Goal: Book appointment/travel/reservation

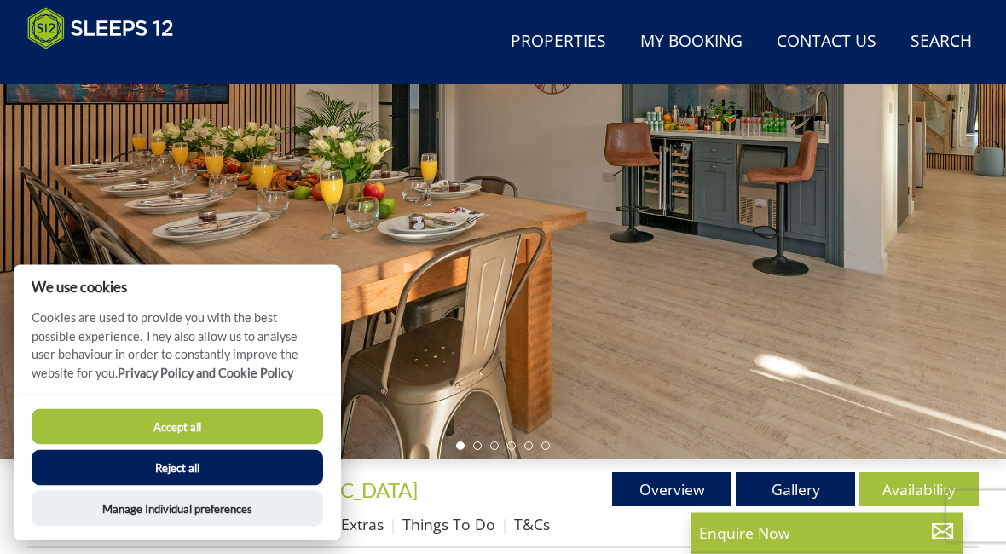
click at [171, 486] on button "Reject all" at bounding box center [178, 468] width 292 height 36
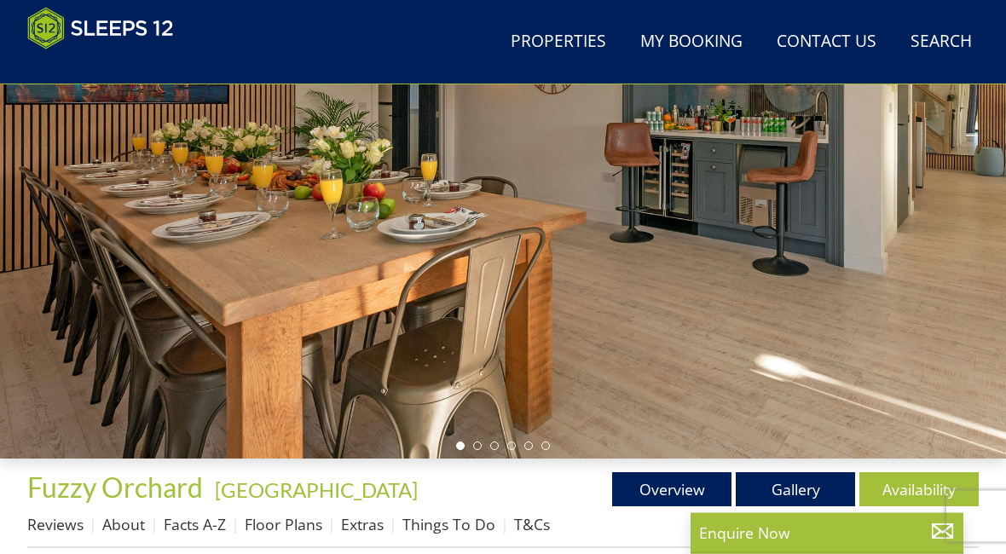
scroll to position [227, 0]
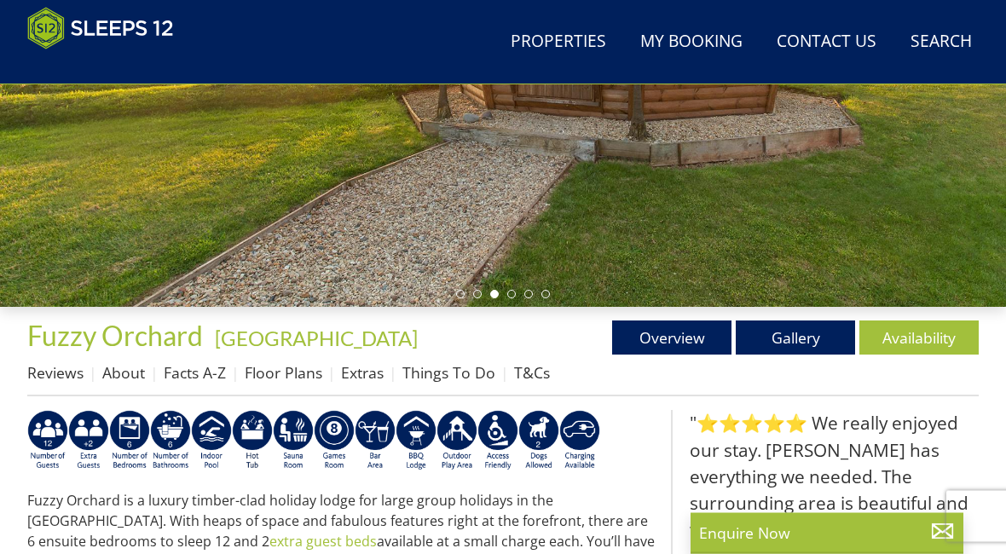
scroll to position [379, 0]
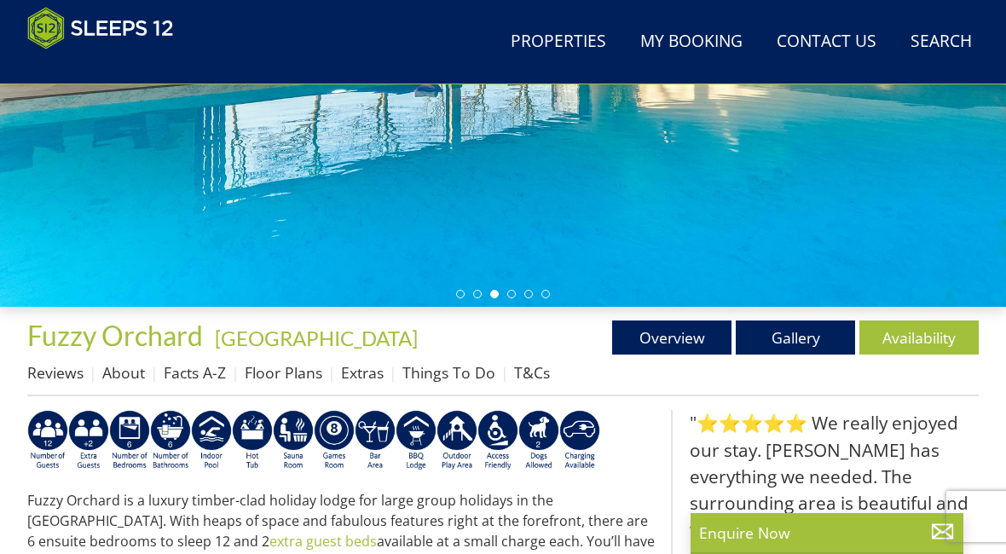
click at [911, 339] on link "Availability" at bounding box center [918, 338] width 119 height 34
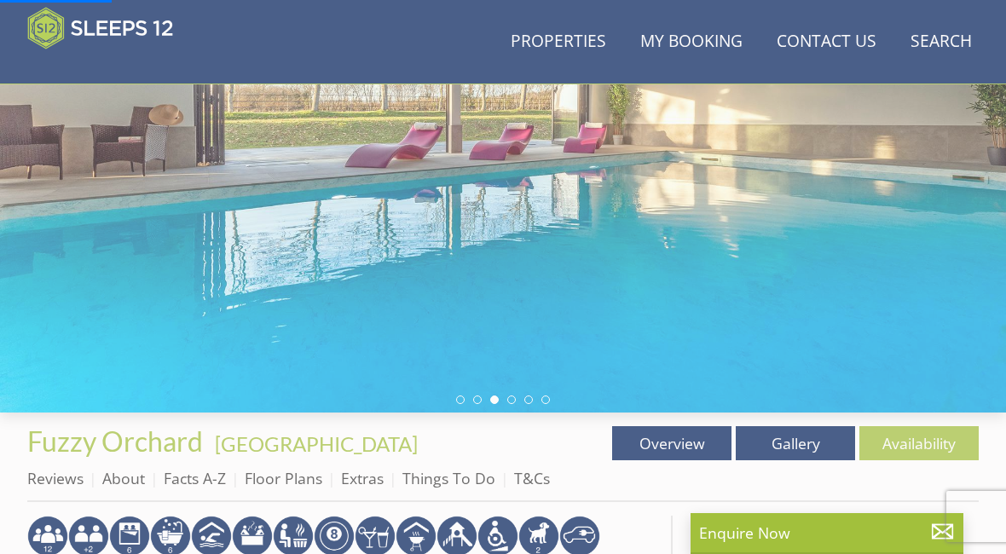
scroll to position [271, 0]
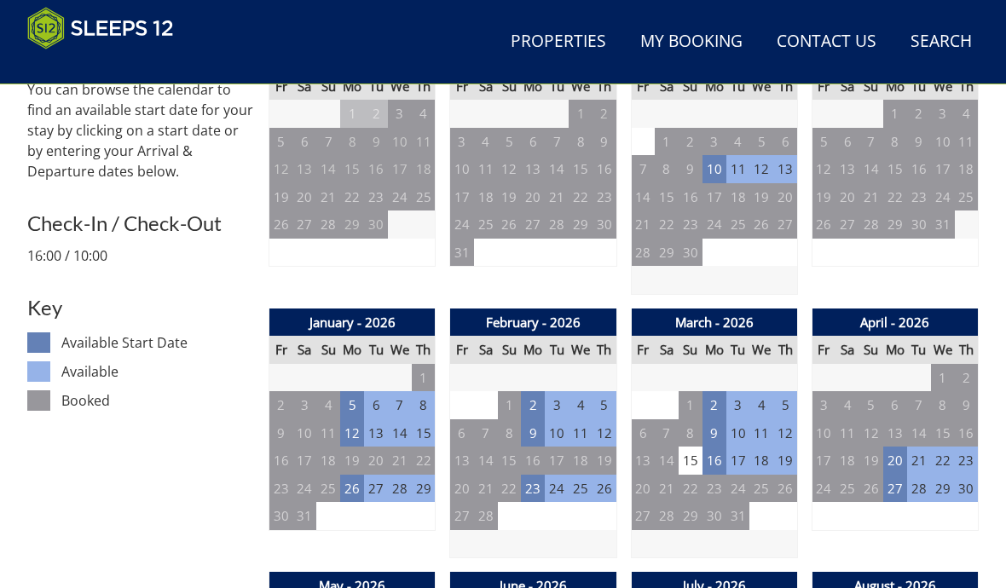
scroll to position [744, 0]
click at [529, 427] on td "9" at bounding box center [533, 433] width 24 height 28
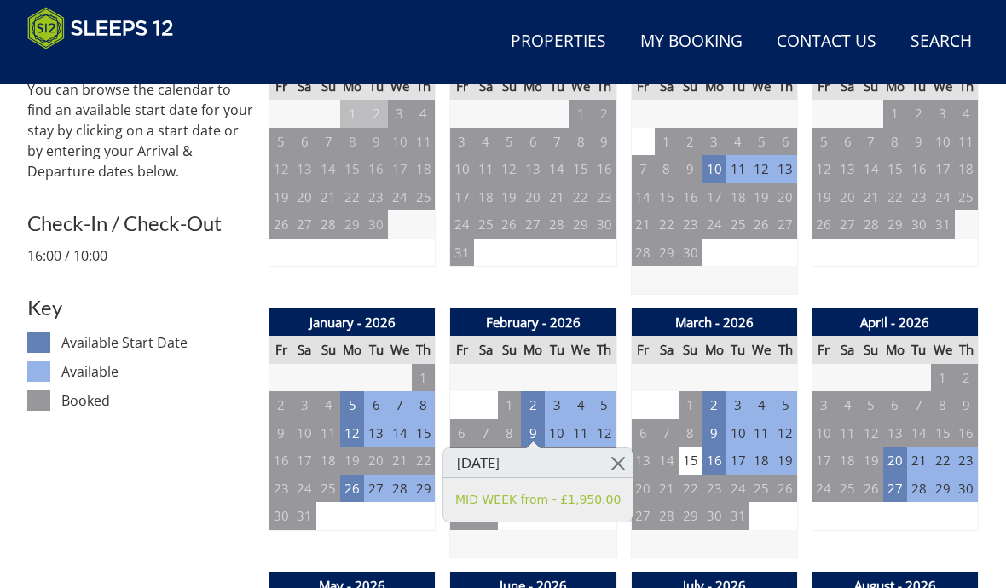
click at [606, 470] on link at bounding box center [618, 463] width 30 height 30
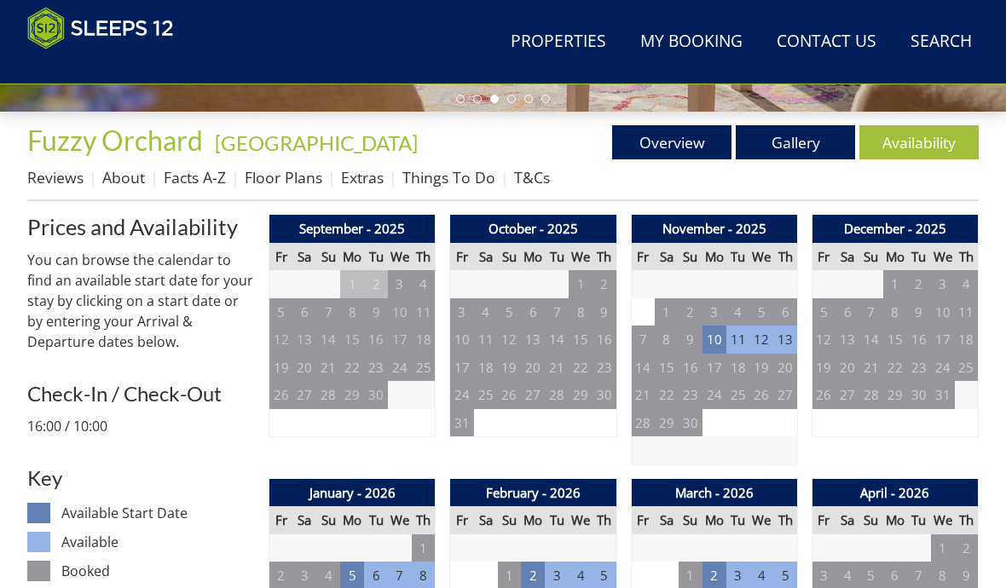
scroll to position [574, 0]
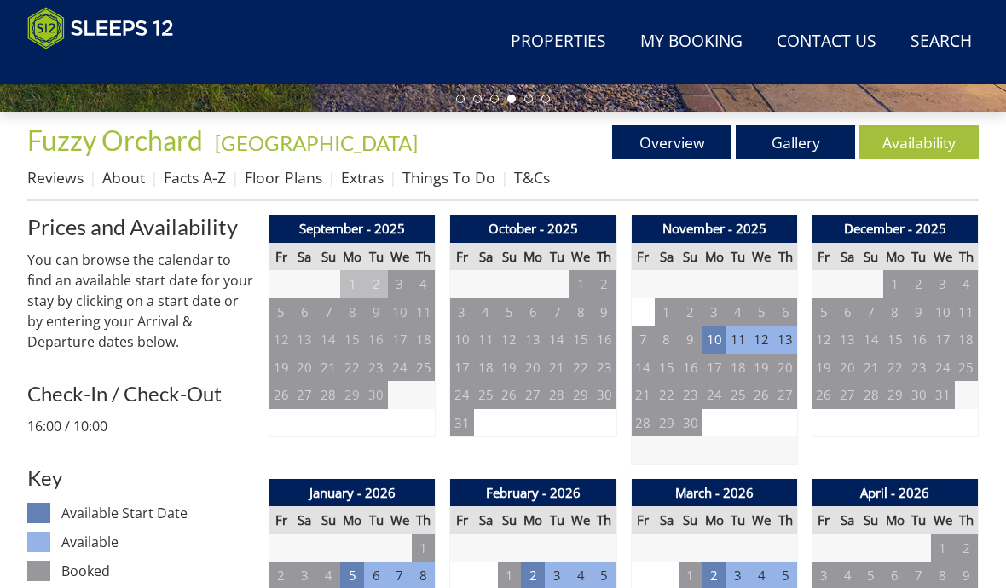
click at [714, 337] on td "10" at bounding box center [714, 340] width 24 height 28
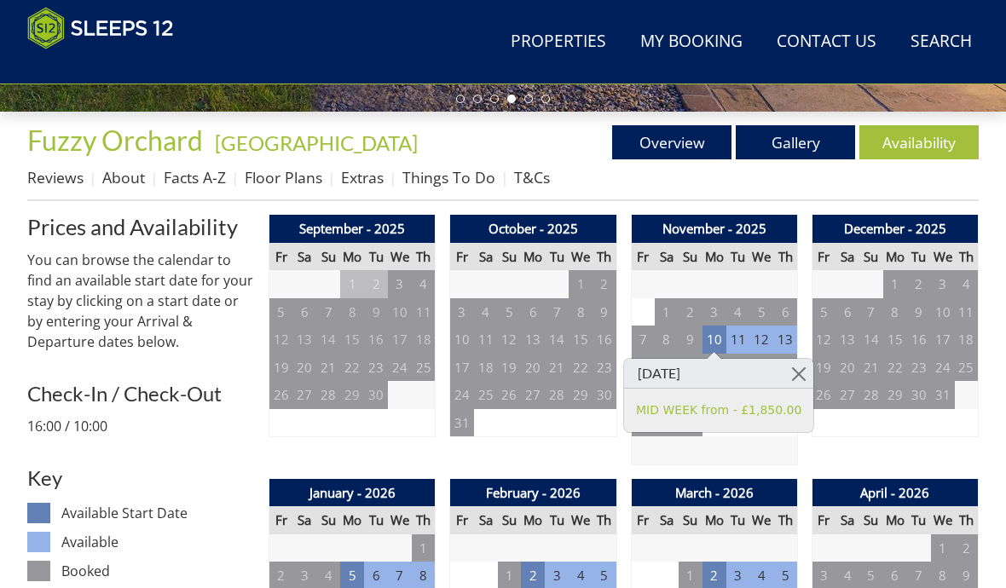
click at [789, 373] on link at bounding box center [798, 374] width 30 height 30
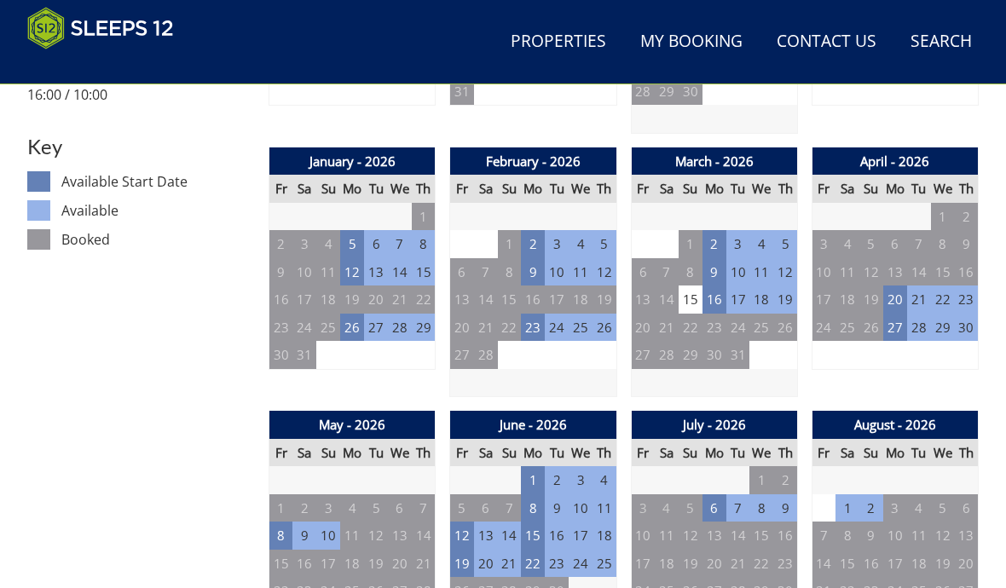
scroll to position [905, 0]
click at [715, 296] on td "16" at bounding box center [714, 300] width 24 height 28
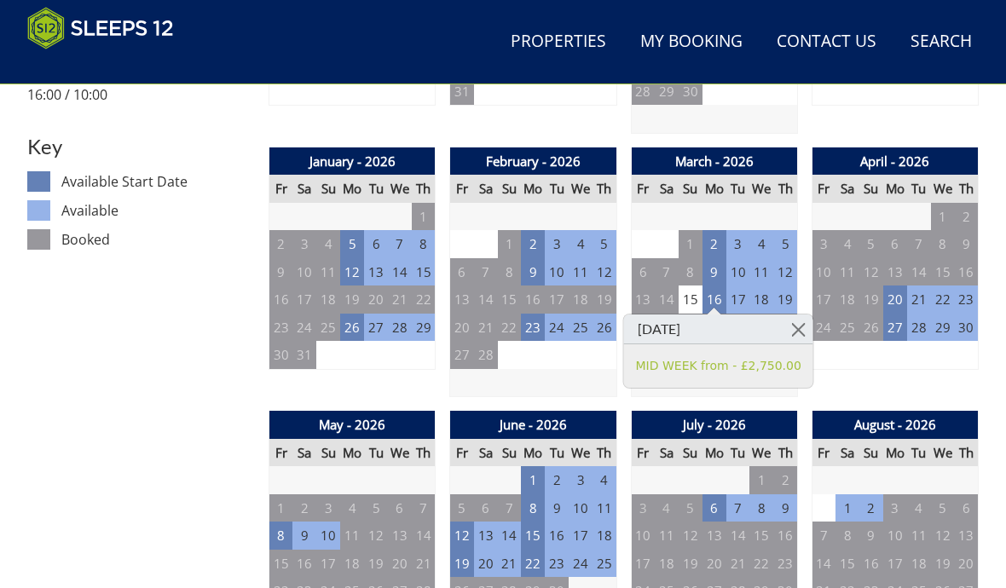
click at [714, 230] on td "2" at bounding box center [714, 244] width 24 height 28
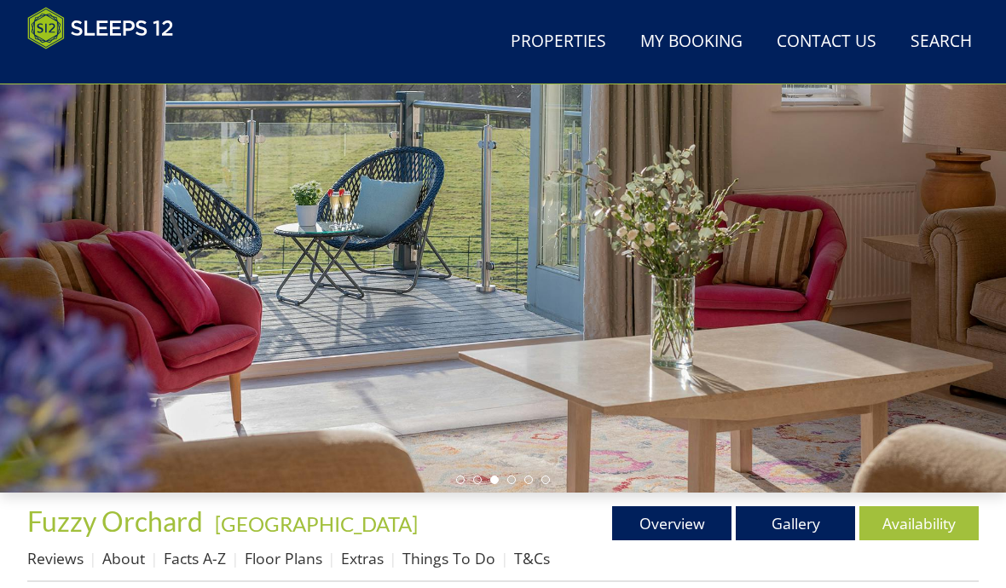
scroll to position [192, 0]
